Goal: Find contact information: Find contact information

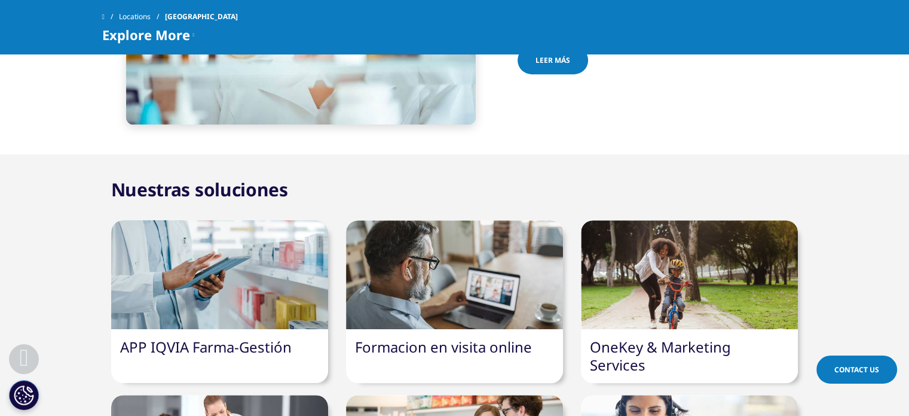
scroll to position [558, 0]
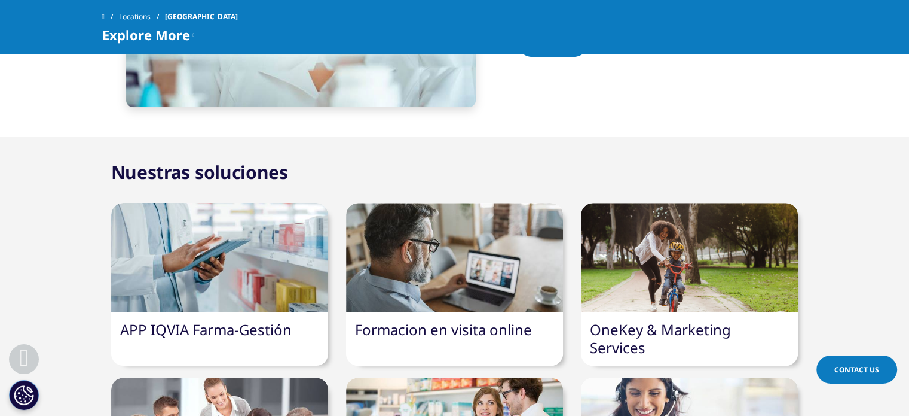
click at [208, 288] on div at bounding box center [219, 257] width 217 height 109
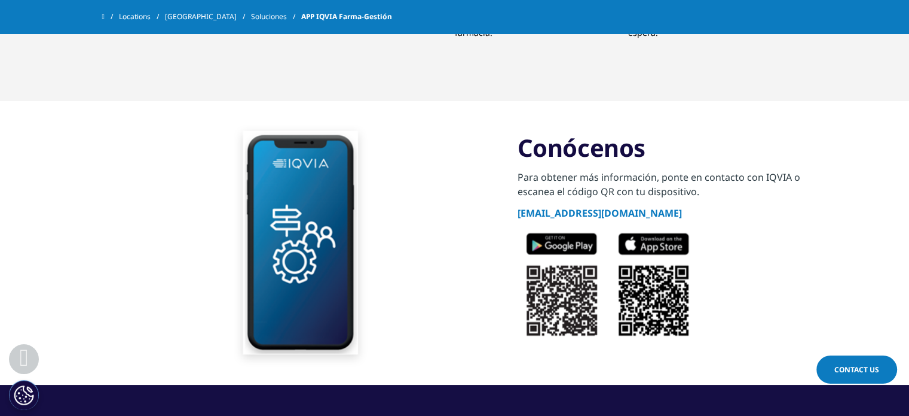
scroll to position [2278, 0]
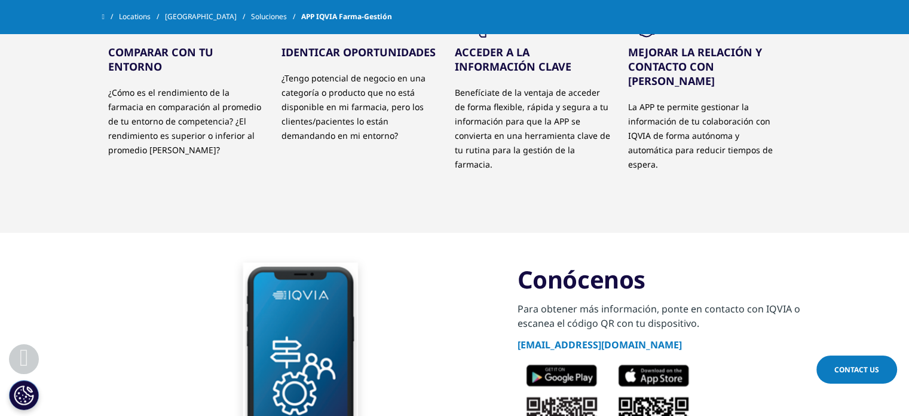
click at [564, 338] on link "farmacias@iqvia.com" at bounding box center [600, 344] width 164 height 13
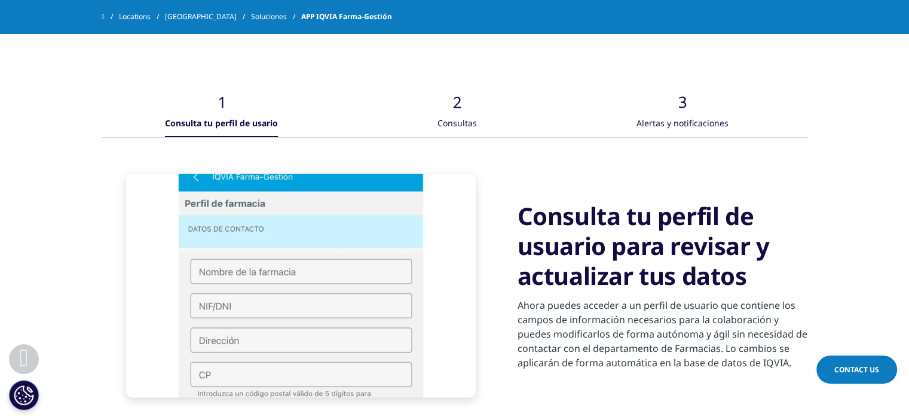
scroll to position [1751, 0]
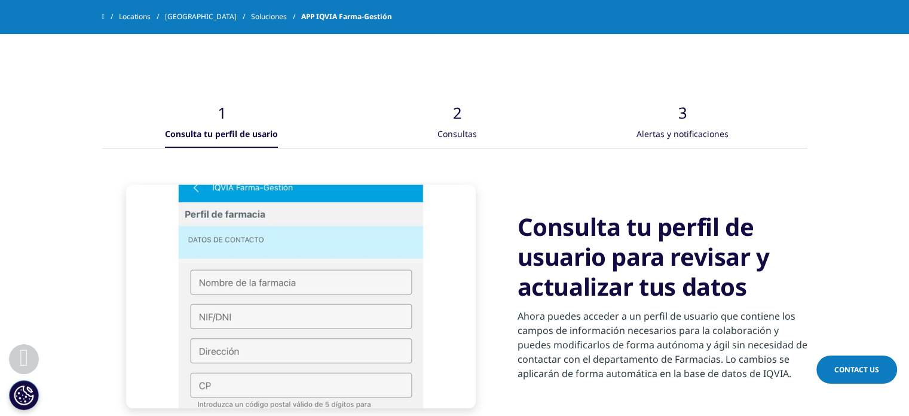
click at [465, 120] on div ".cls-1{fill:#caced0;}" at bounding box center [457, 103] width 36 height 38
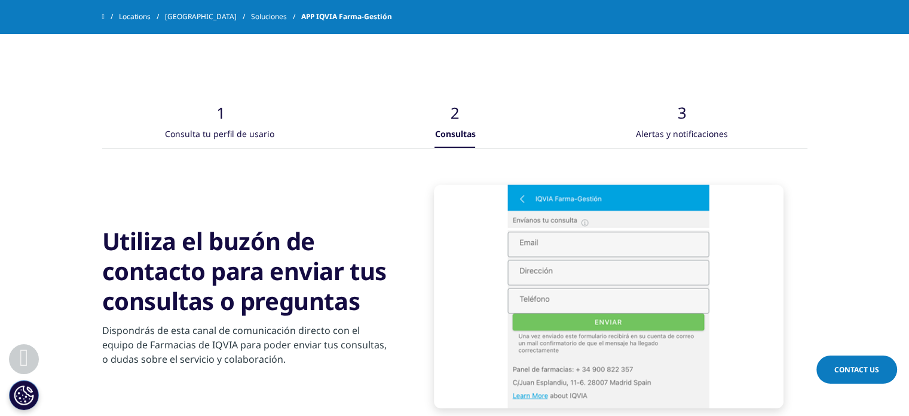
click at [667, 129] on div "Alertas y notificaciones" at bounding box center [682, 135] width 92 height 26
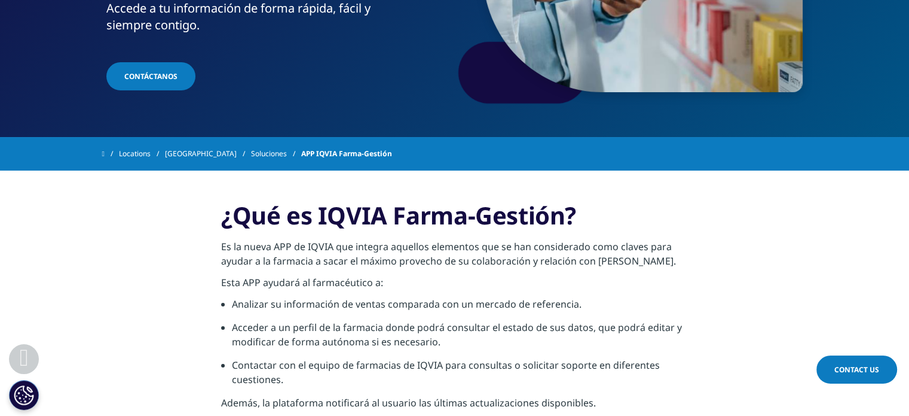
scroll to position [239, 0]
